Goal: Information Seeking & Learning: Find specific fact

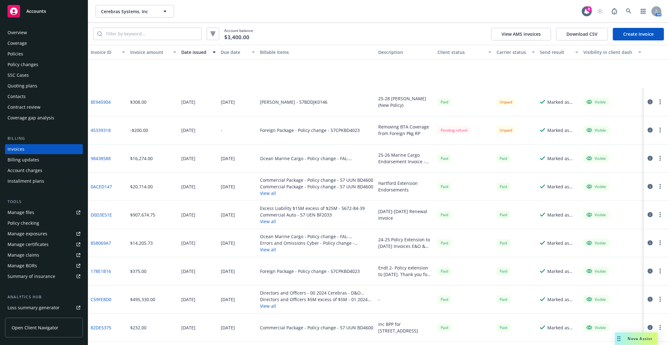
scroll to position [78, 0]
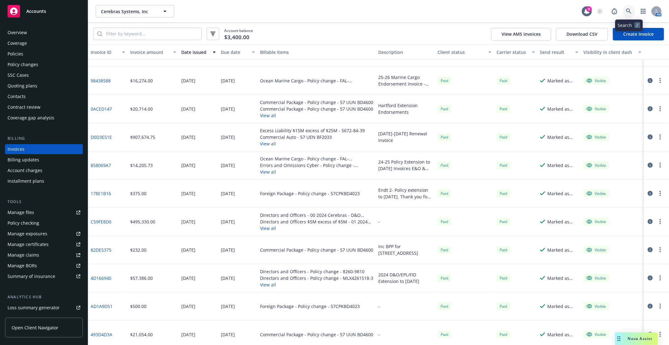
click at [629, 11] on icon at bounding box center [629, 11] width 6 height 6
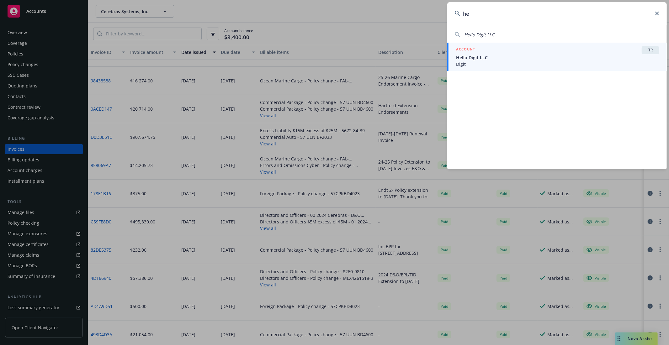
type input "h"
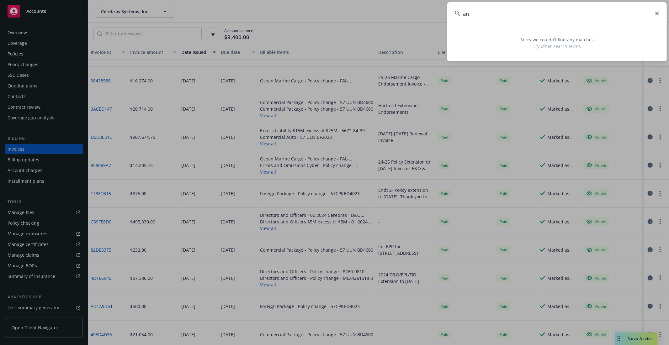
type input "a"
